Goal: Task Accomplishment & Management: Complete application form

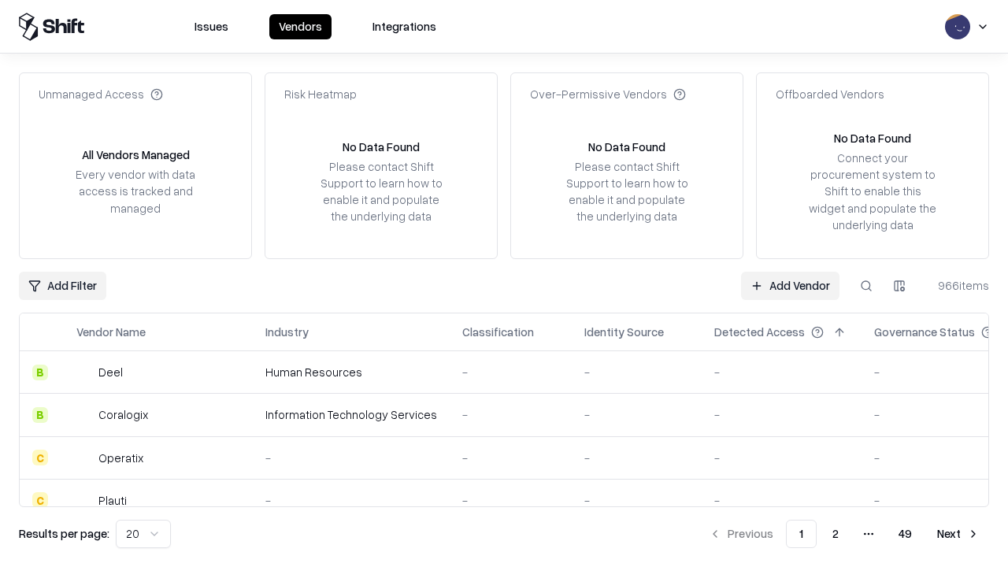
click at [790, 285] on link "Add Vendor" at bounding box center [790, 286] width 98 height 28
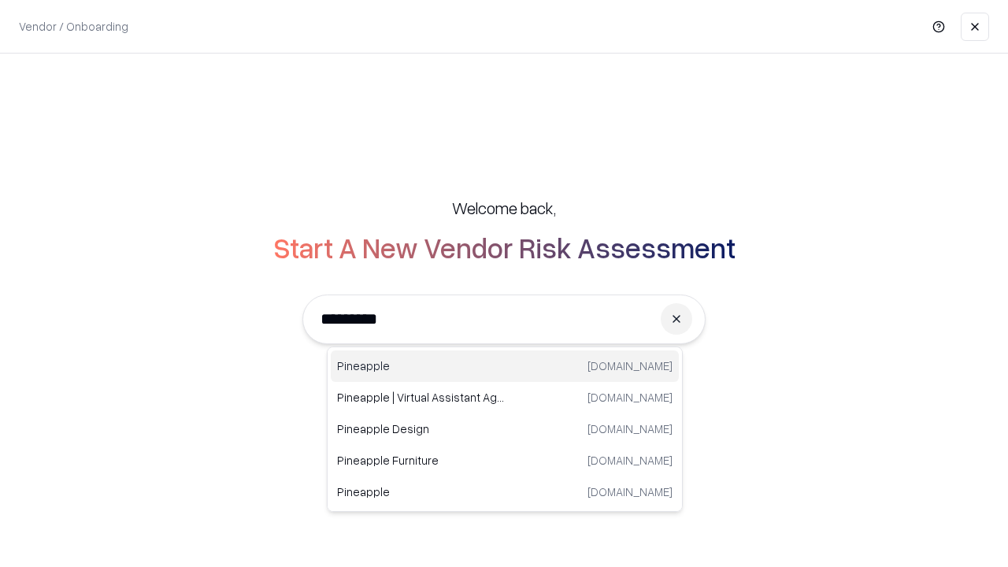
click at [505, 366] on div "Pineapple pineappleenergy.com" at bounding box center [505, 367] width 348 height 32
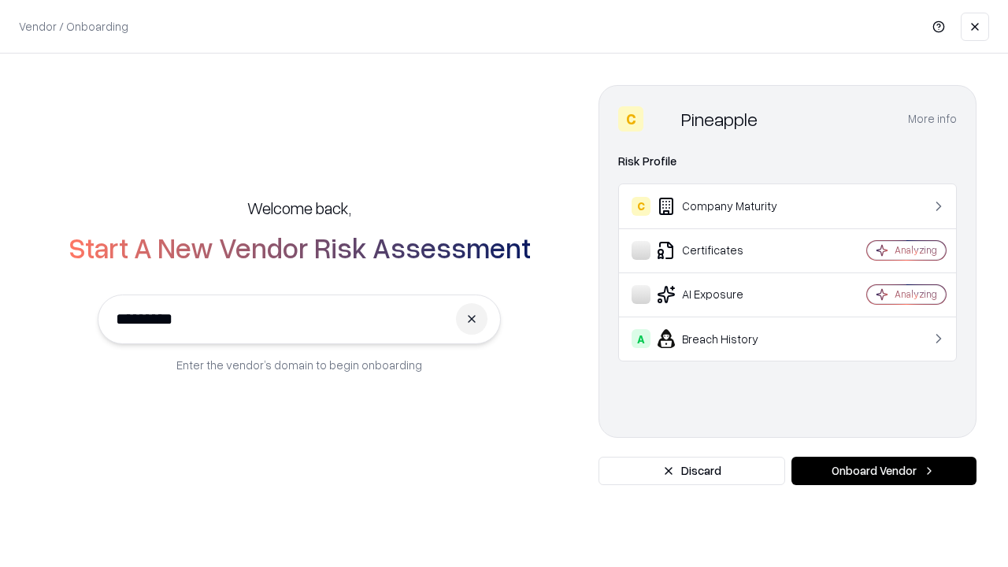
type input "*********"
click at [884, 471] on button "Onboard Vendor" at bounding box center [884, 471] width 185 height 28
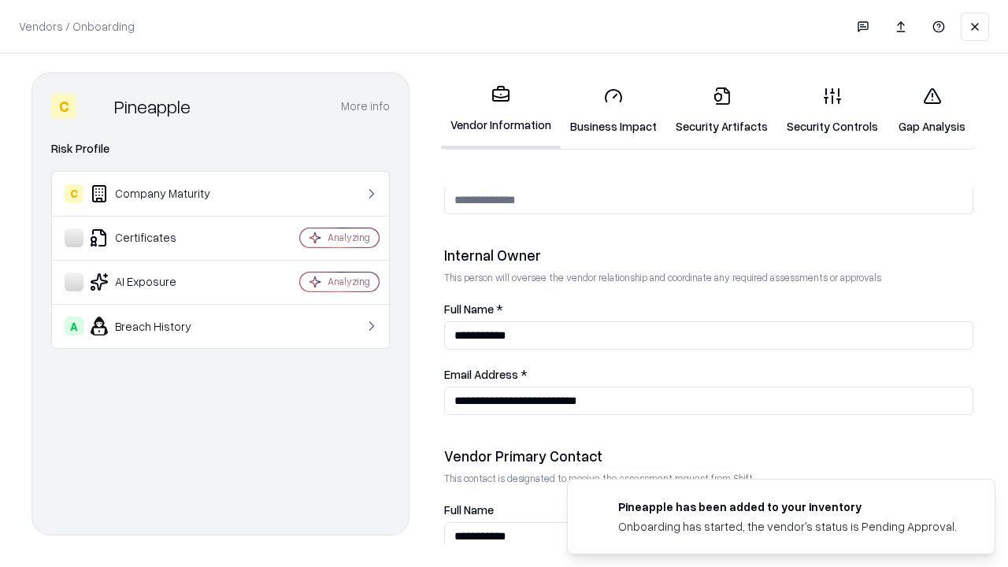
scroll to position [816, 0]
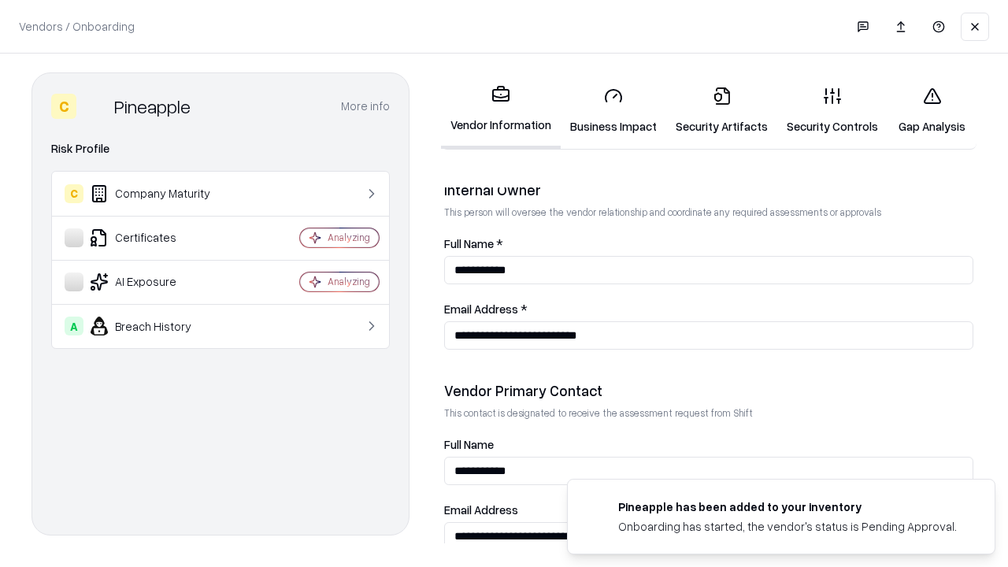
click at [722, 110] on link "Security Artifacts" at bounding box center [722, 110] width 111 height 73
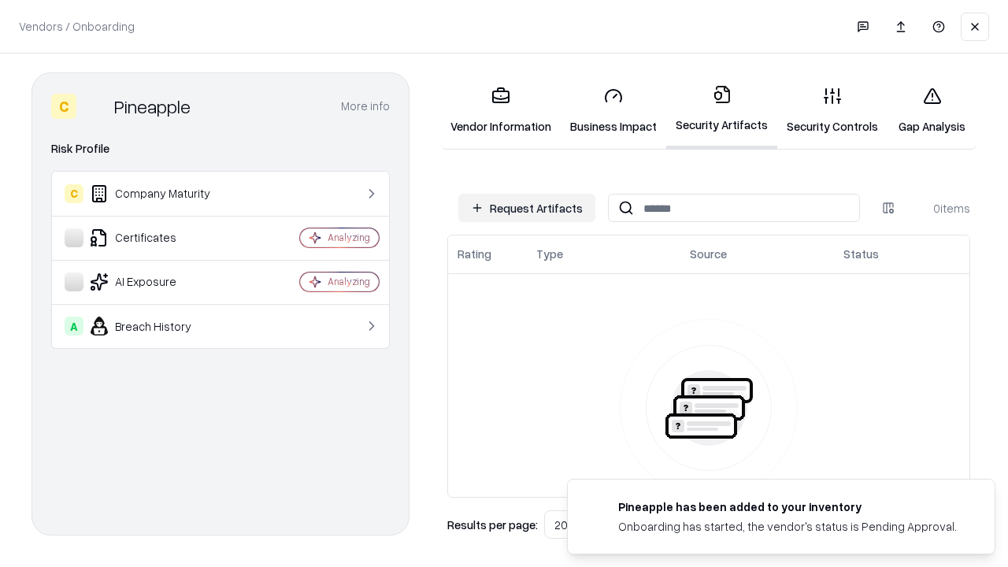
click at [527, 208] on button "Request Artifacts" at bounding box center [527, 208] width 137 height 28
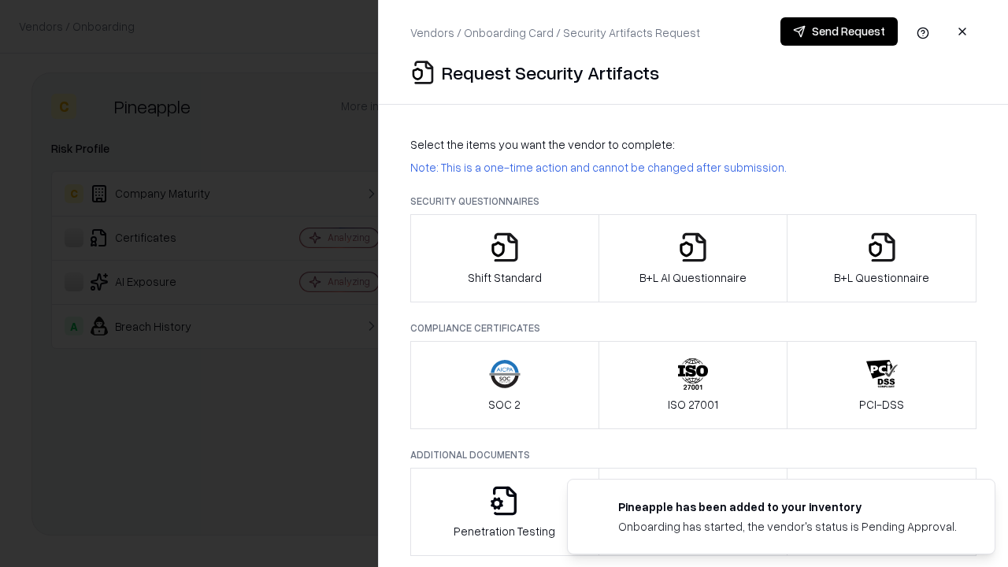
click at [882, 258] on icon "button" at bounding box center [883, 248] width 32 height 32
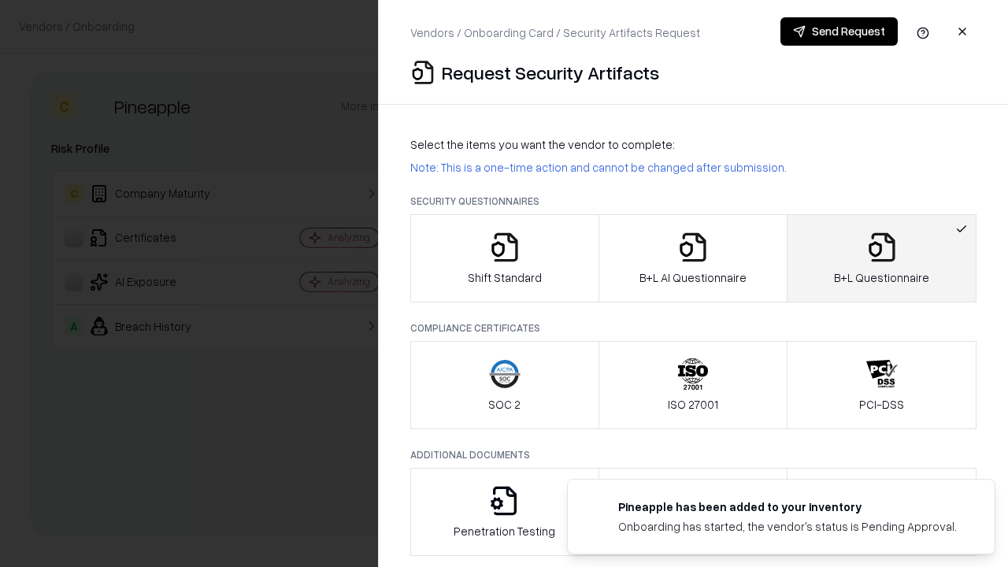
click at [693, 258] on icon "button" at bounding box center [694, 248] width 32 height 32
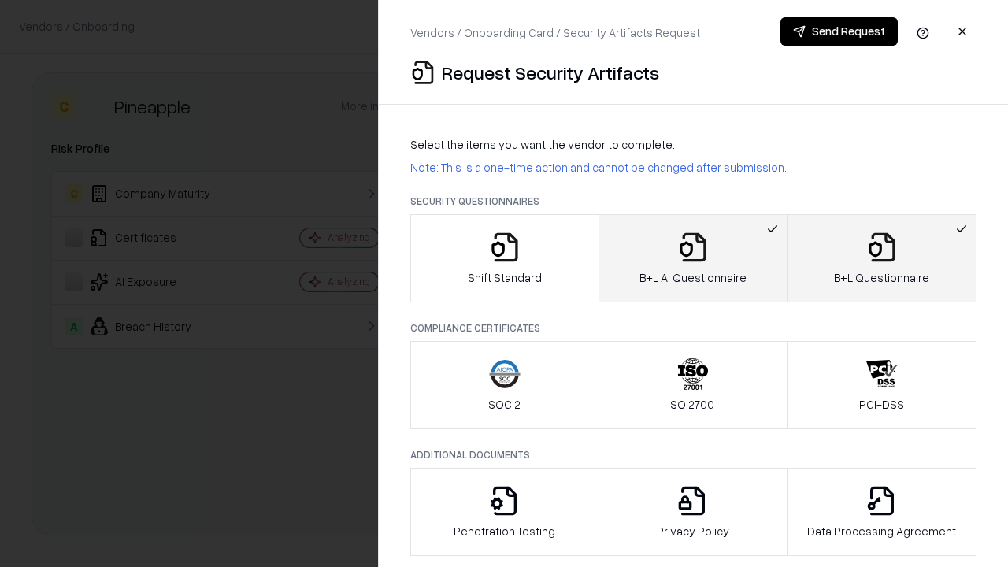
click at [839, 32] on button "Send Request" at bounding box center [839, 31] width 117 height 28
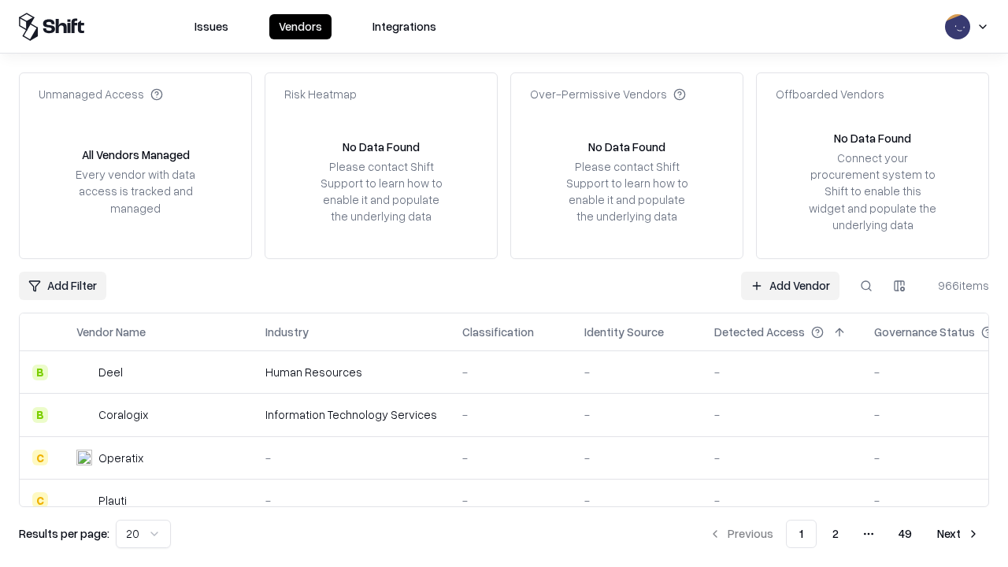
click at [867, 285] on button at bounding box center [866, 286] width 28 height 28
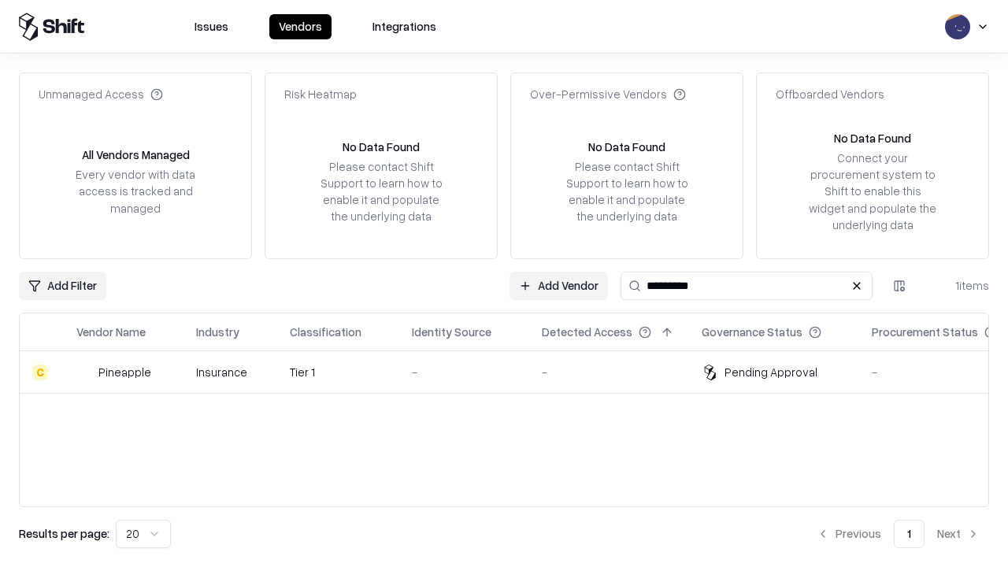
type input "*********"
click at [514, 372] on div "-" at bounding box center [464, 372] width 105 height 17
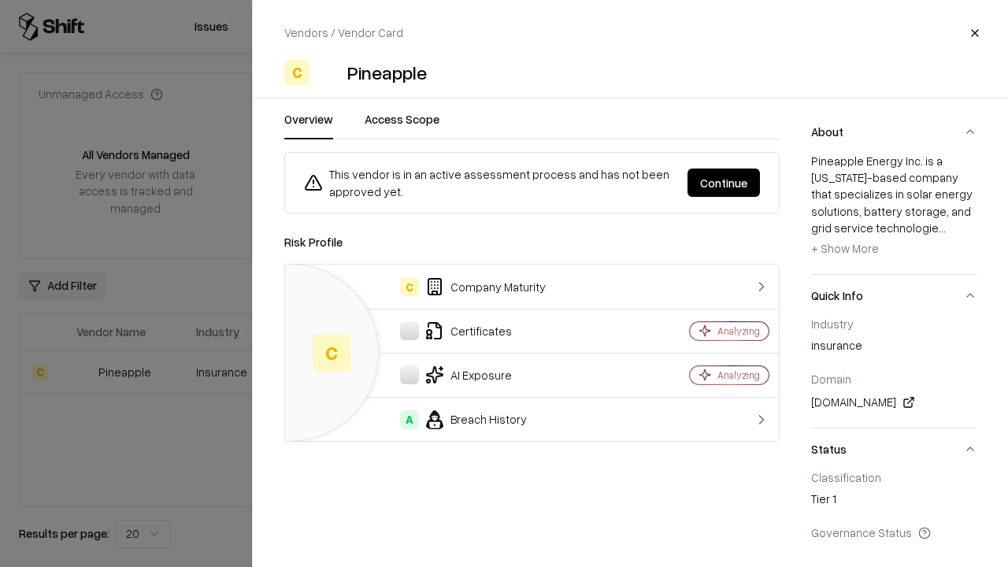
click at [724, 183] on button "Continue" at bounding box center [724, 183] width 72 height 28
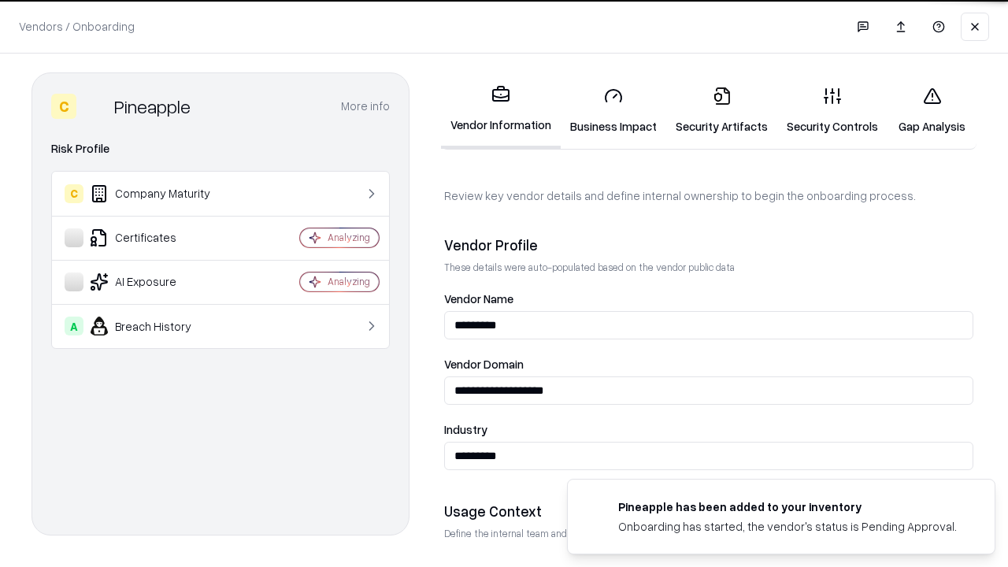
click at [722, 110] on link "Security Artifacts" at bounding box center [722, 110] width 111 height 73
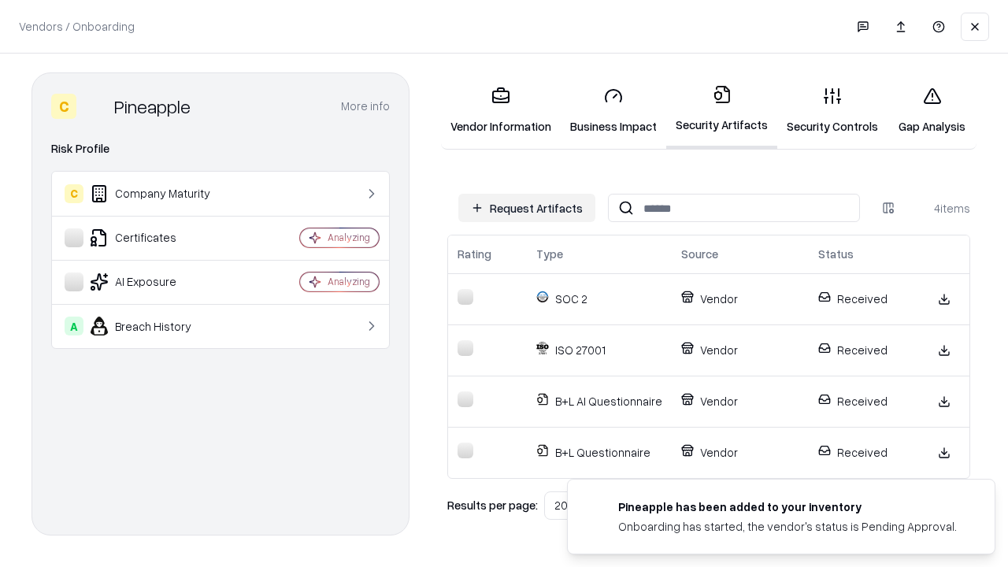
click at [932, 110] on link "Gap Analysis" at bounding box center [932, 110] width 89 height 73
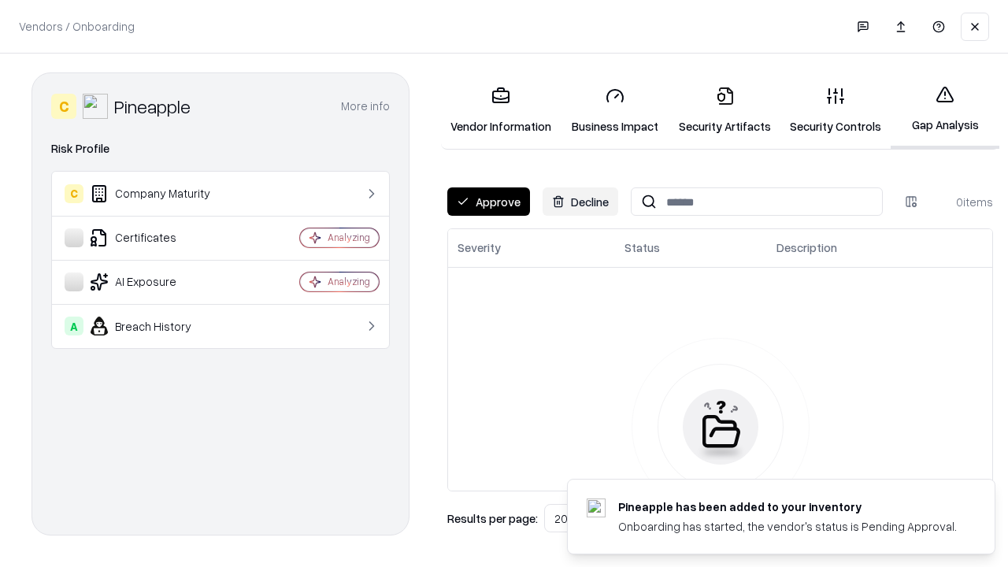
click at [488, 202] on button "Approve" at bounding box center [488, 202] width 83 height 28
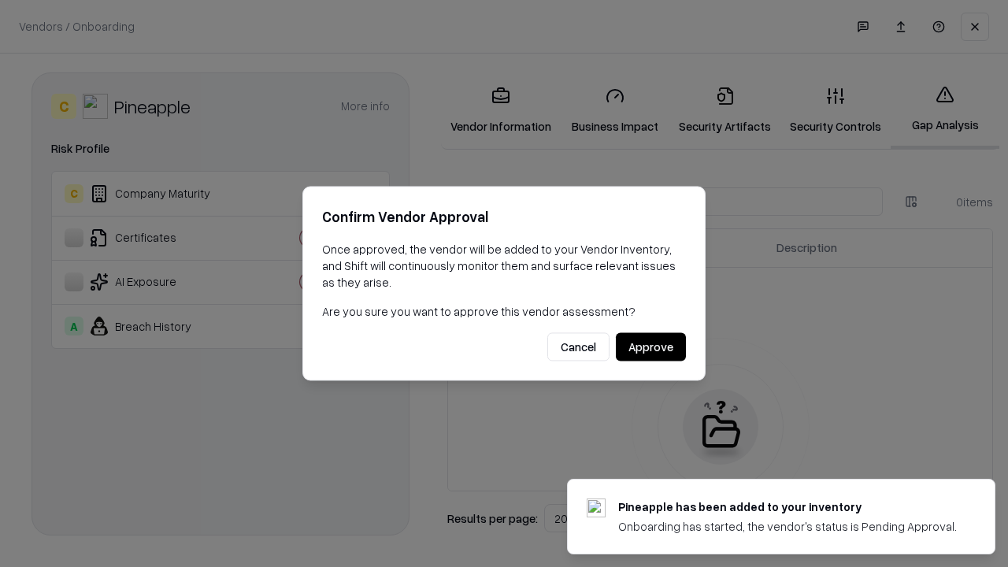
click at [651, 347] on button "Approve" at bounding box center [651, 347] width 70 height 28
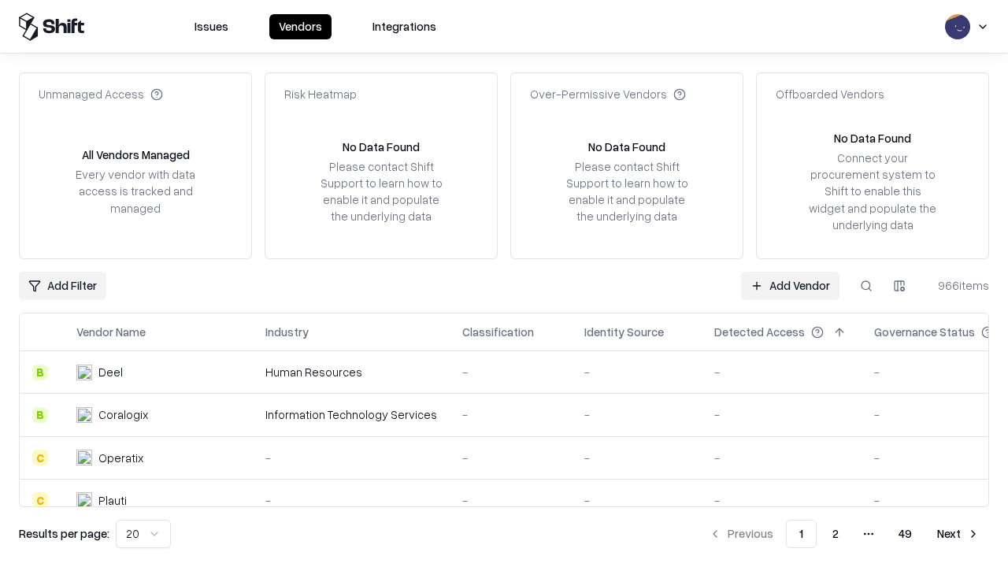
type input "*********"
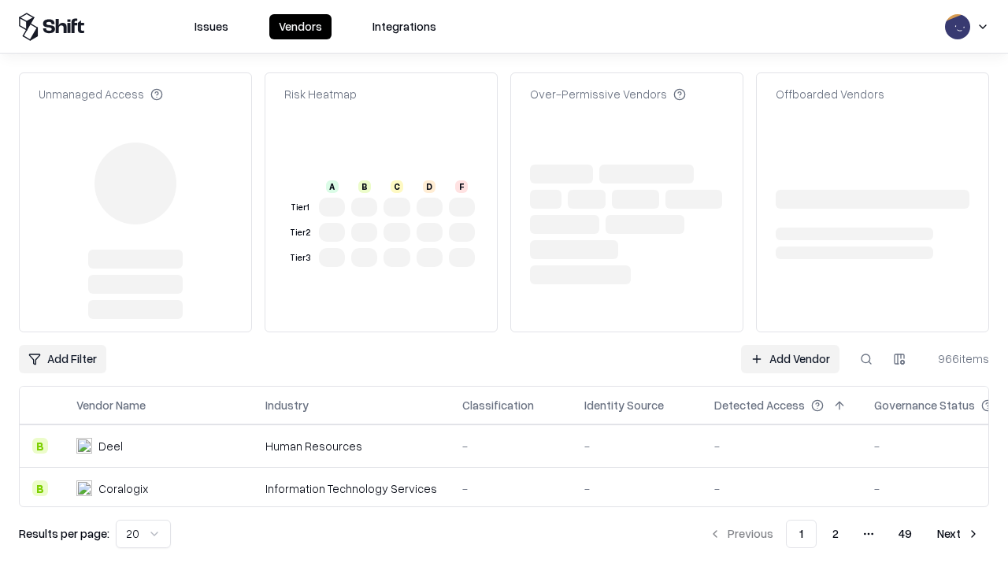
click at [790, 345] on link "Add Vendor" at bounding box center [790, 359] width 98 height 28
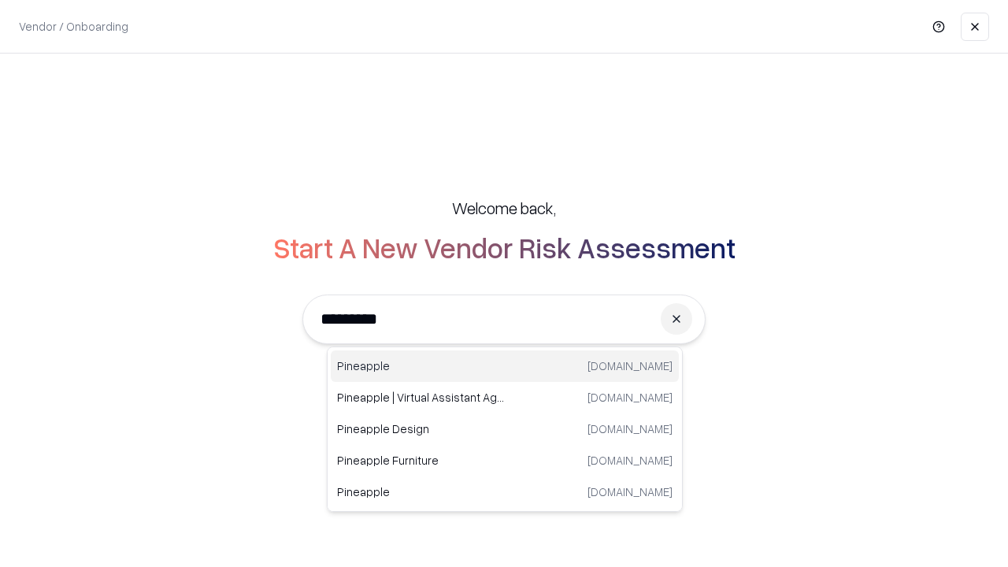
click at [505, 366] on div "Pineapple [DOMAIN_NAME]" at bounding box center [505, 367] width 348 height 32
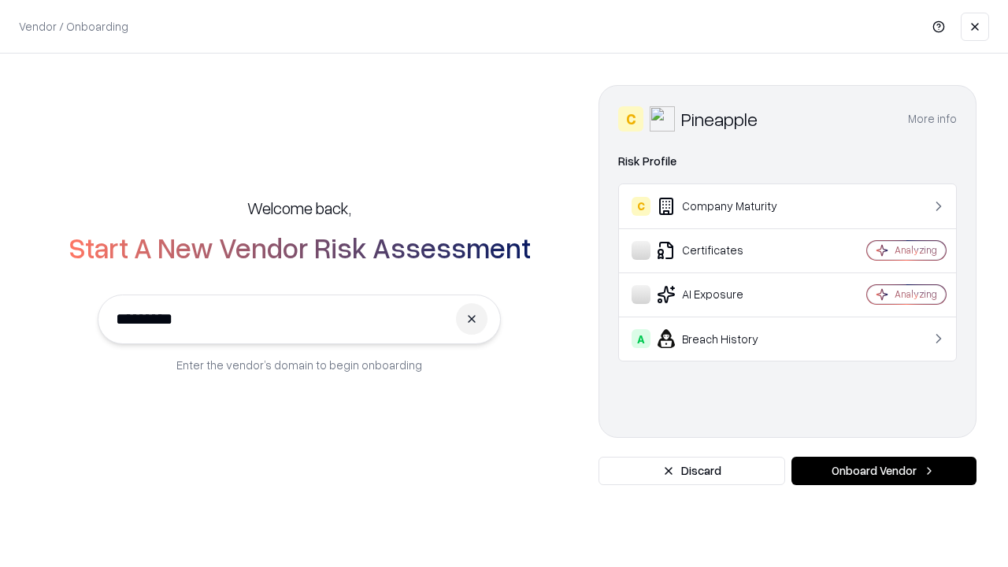
type input "*********"
click at [884, 471] on button "Onboard Vendor" at bounding box center [884, 471] width 185 height 28
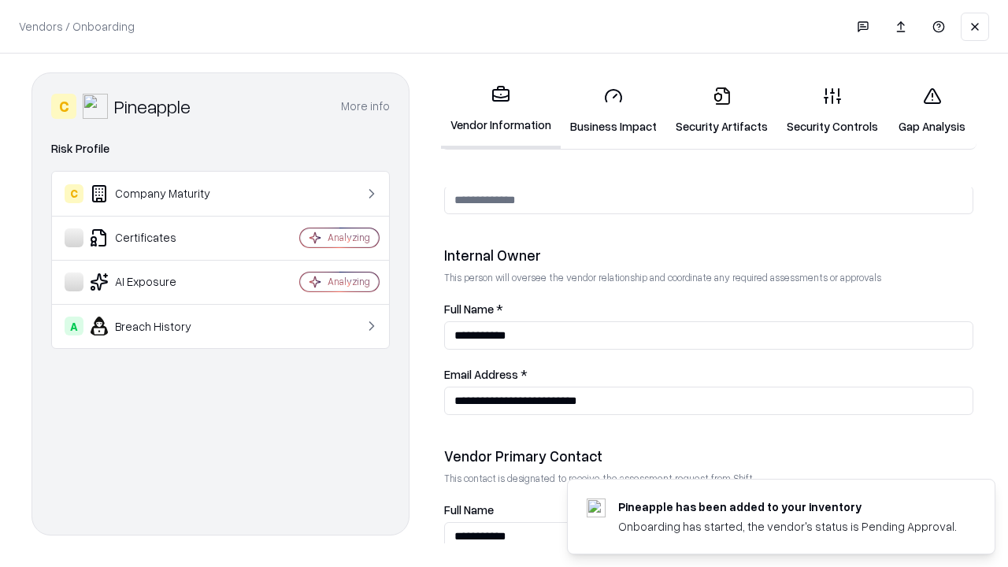
scroll to position [816, 0]
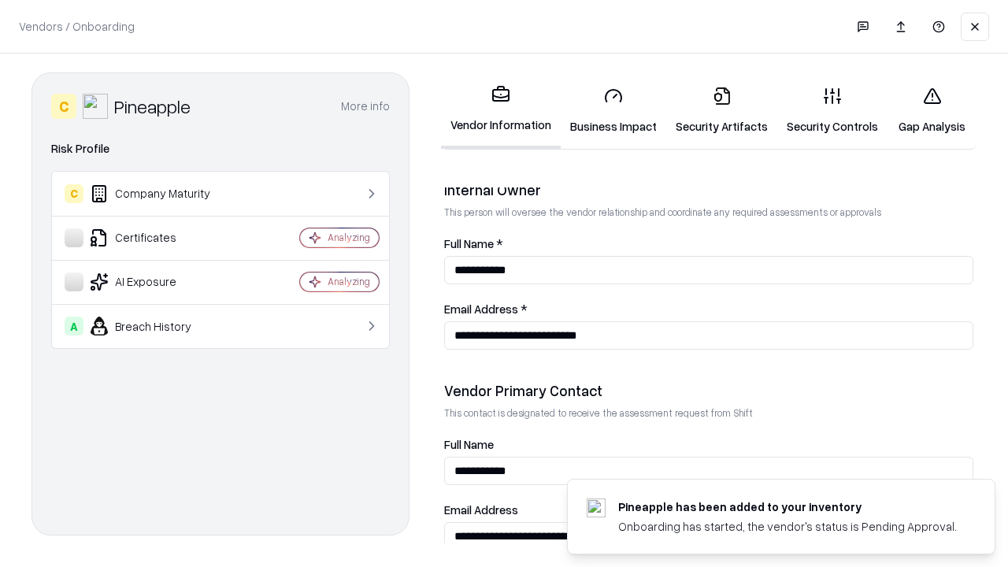
click at [932, 110] on link "Gap Analysis" at bounding box center [932, 110] width 89 height 73
